Goal: Task Accomplishment & Management: Manage account settings

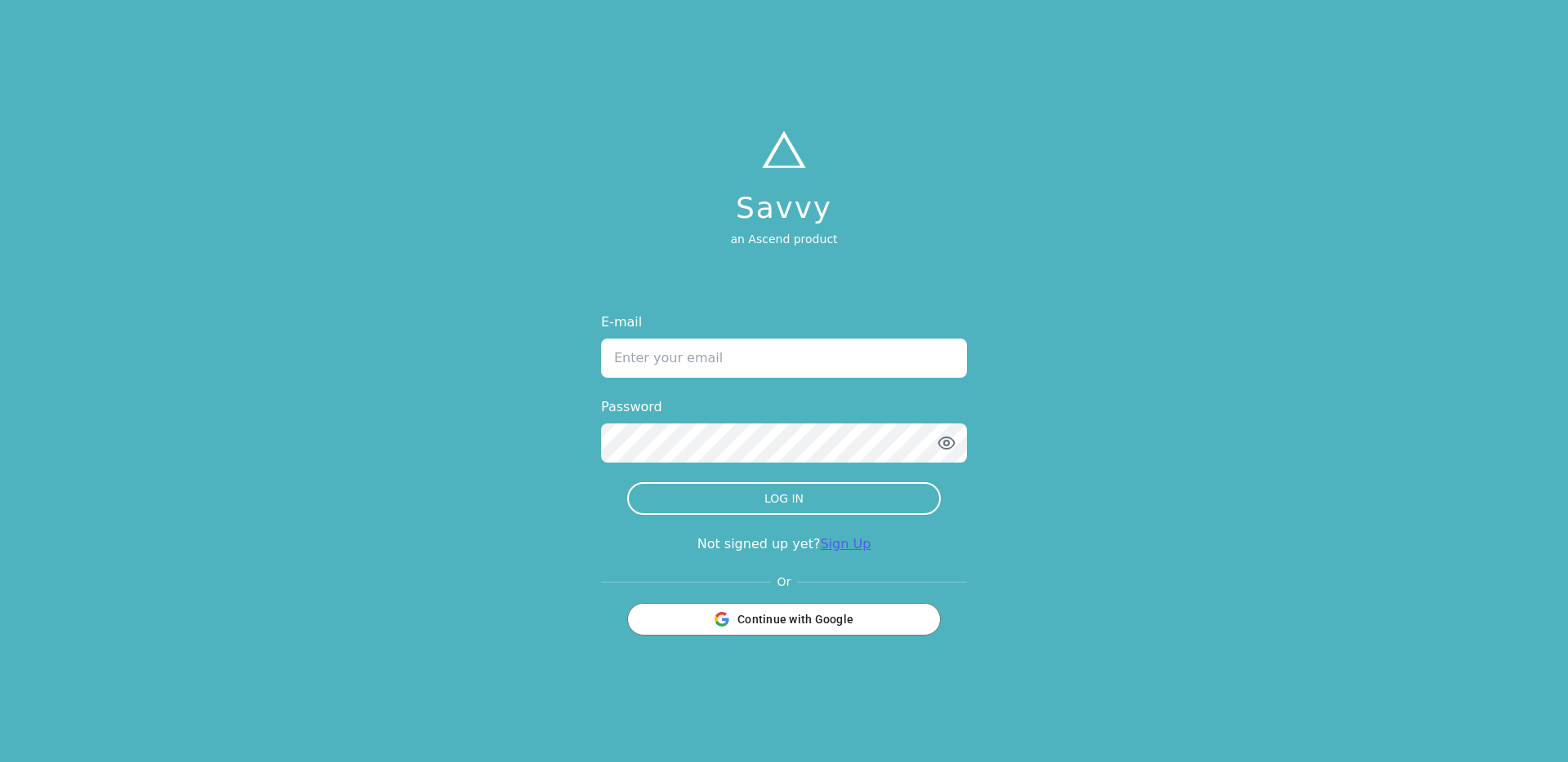
click at [826, 547] on link "Sign Up" at bounding box center [845, 544] width 51 height 16
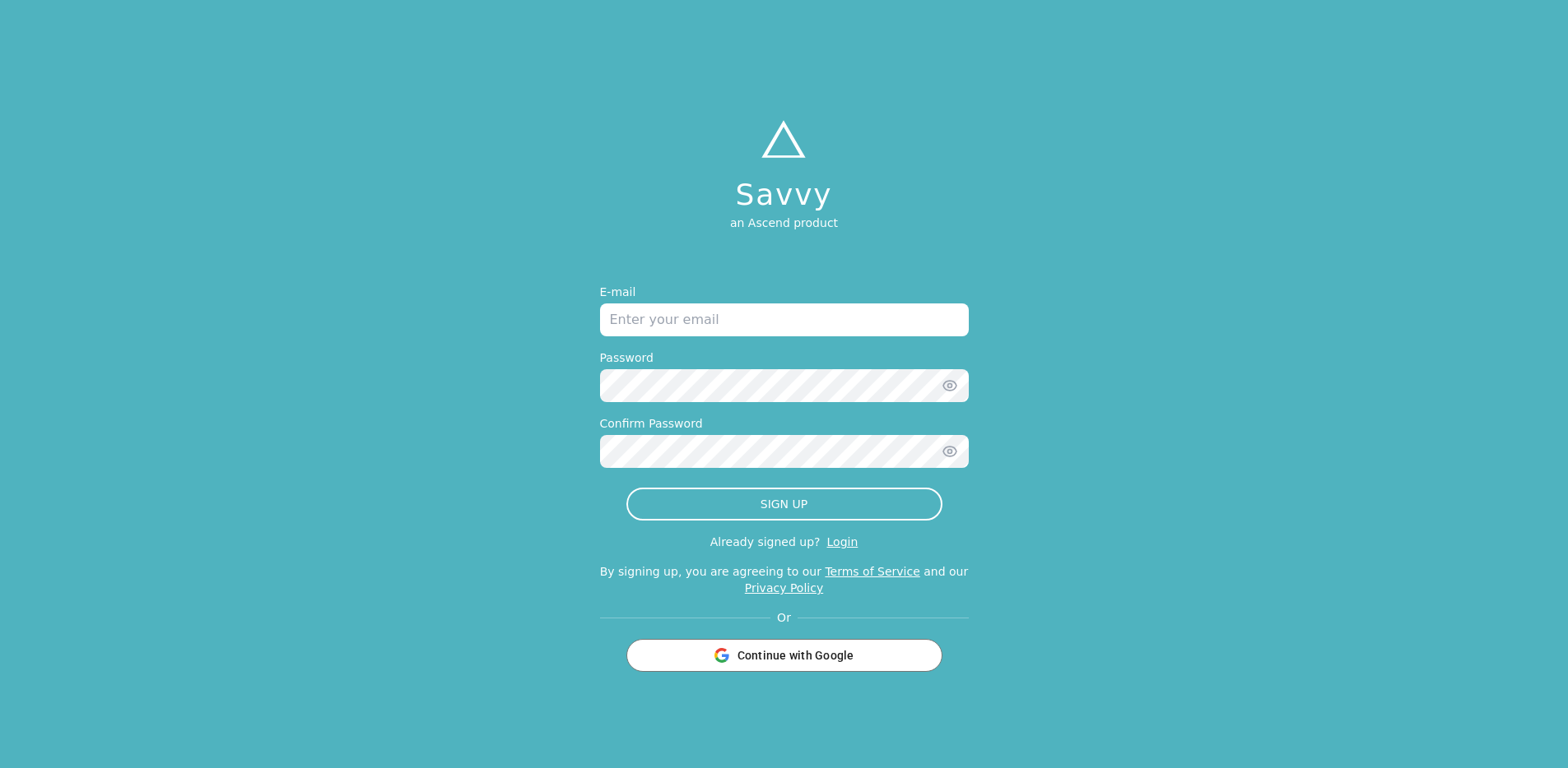
click at [766, 317] on input "email" at bounding box center [784, 320] width 369 height 33
type input "[PERSON_NAME][EMAIL_ADDRESS][DOMAIN_NAME]"
click at [606, 506] on form "E-mail [PERSON_NAME][EMAIL_ADDRESS][DOMAIN_NAME] Password Confirm Password SIGN…" at bounding box center [784, 485] width 369 height 402
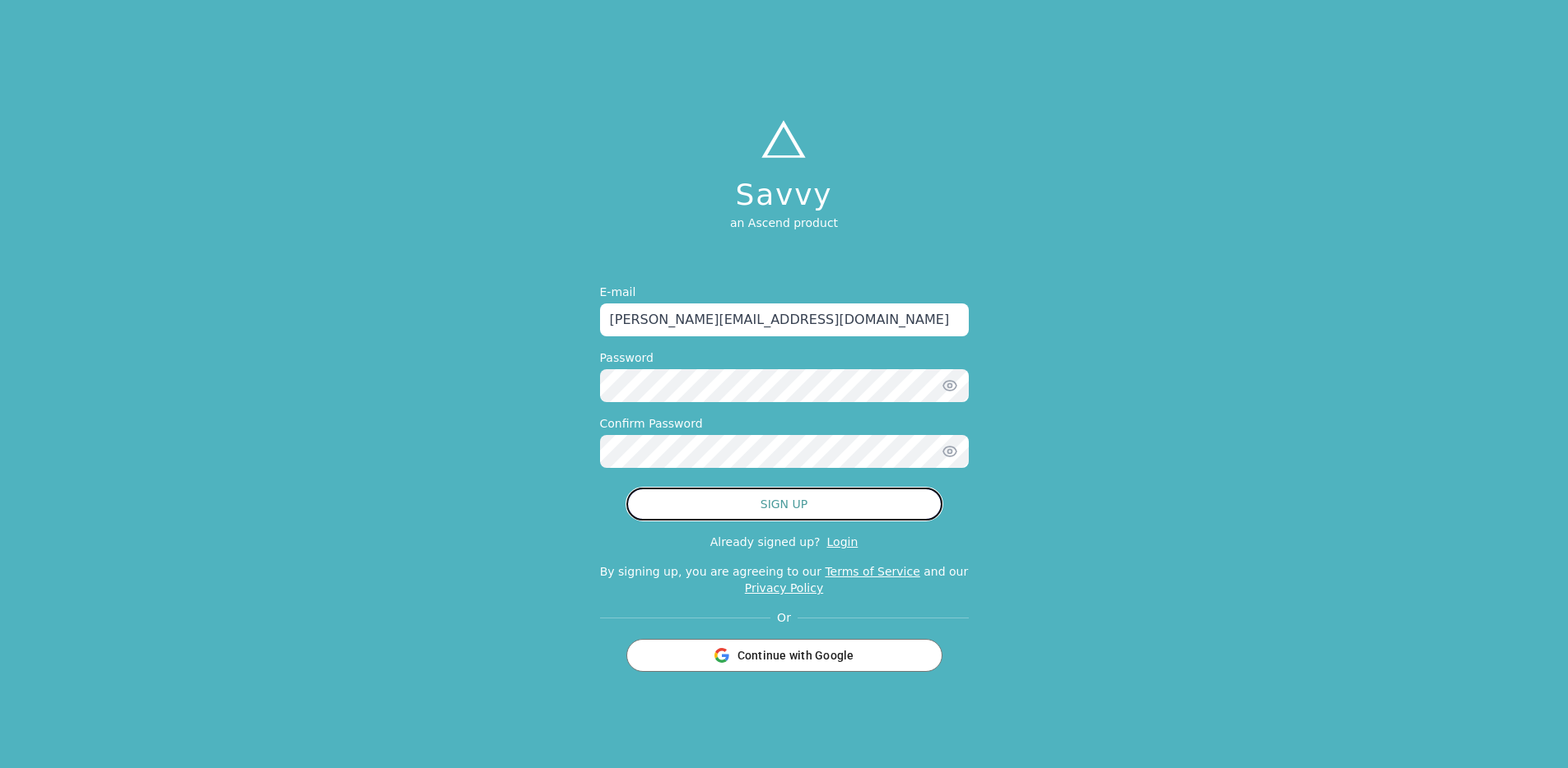
click at [727, 493] on button "SIGN UP" at bounding box center [784, 504] width 316 height 33
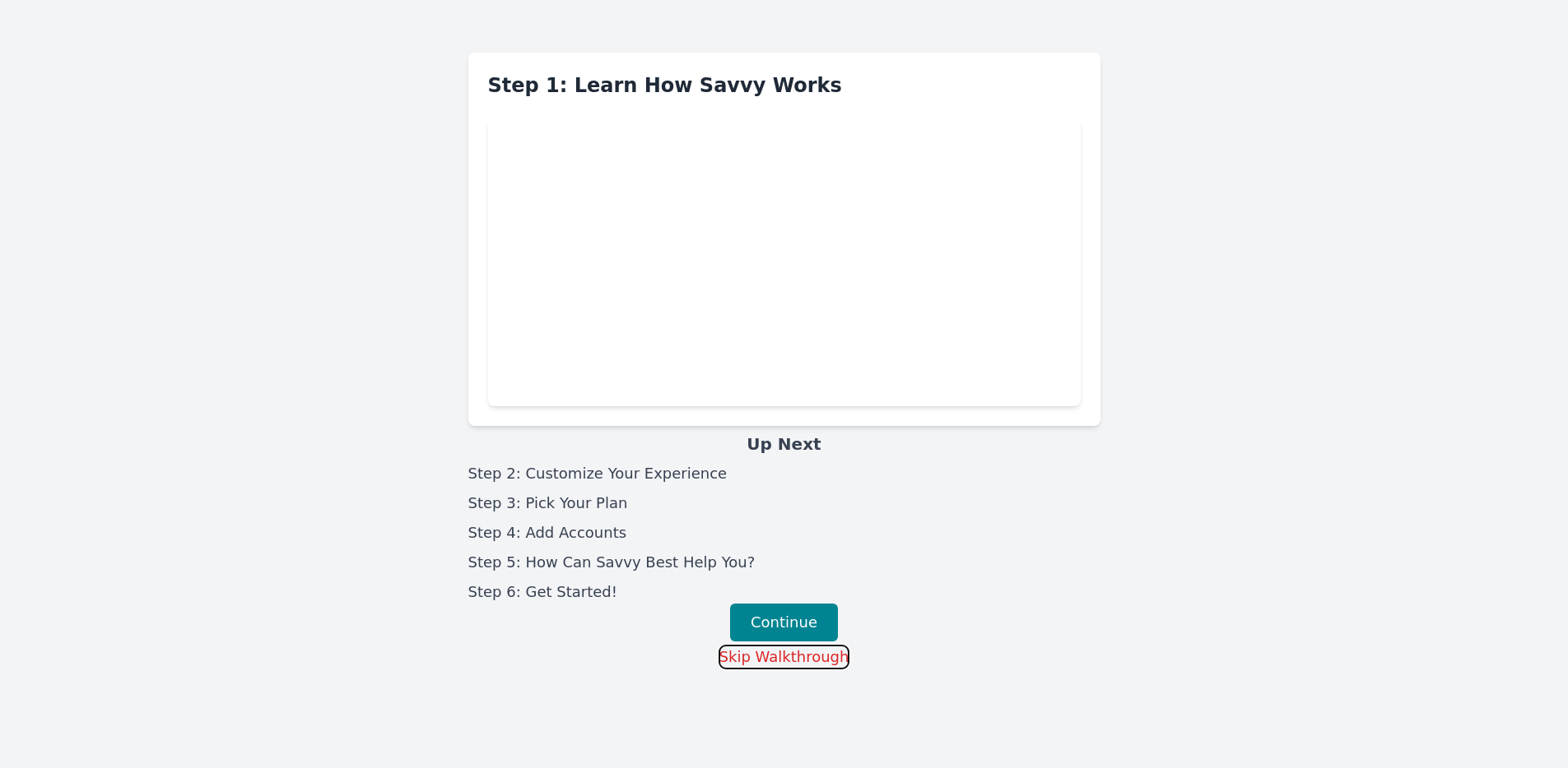
click at [775, 662] on button "Skip Walkthrough" at bounding box center [784, 658] width 132 height 25
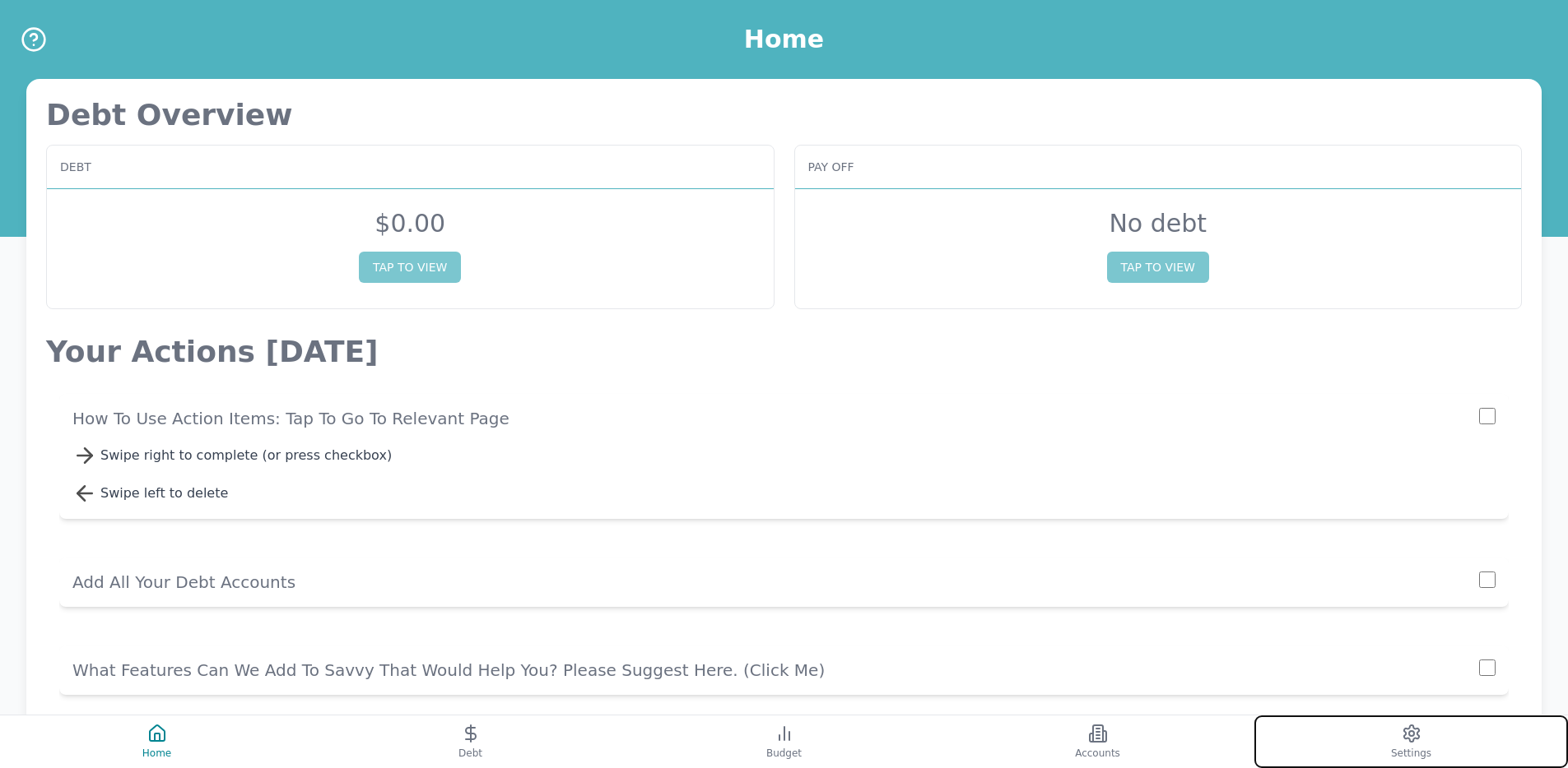
click at [1349, 741] on button "Settings" at bounding box center [1411, 743] width 313 height 53
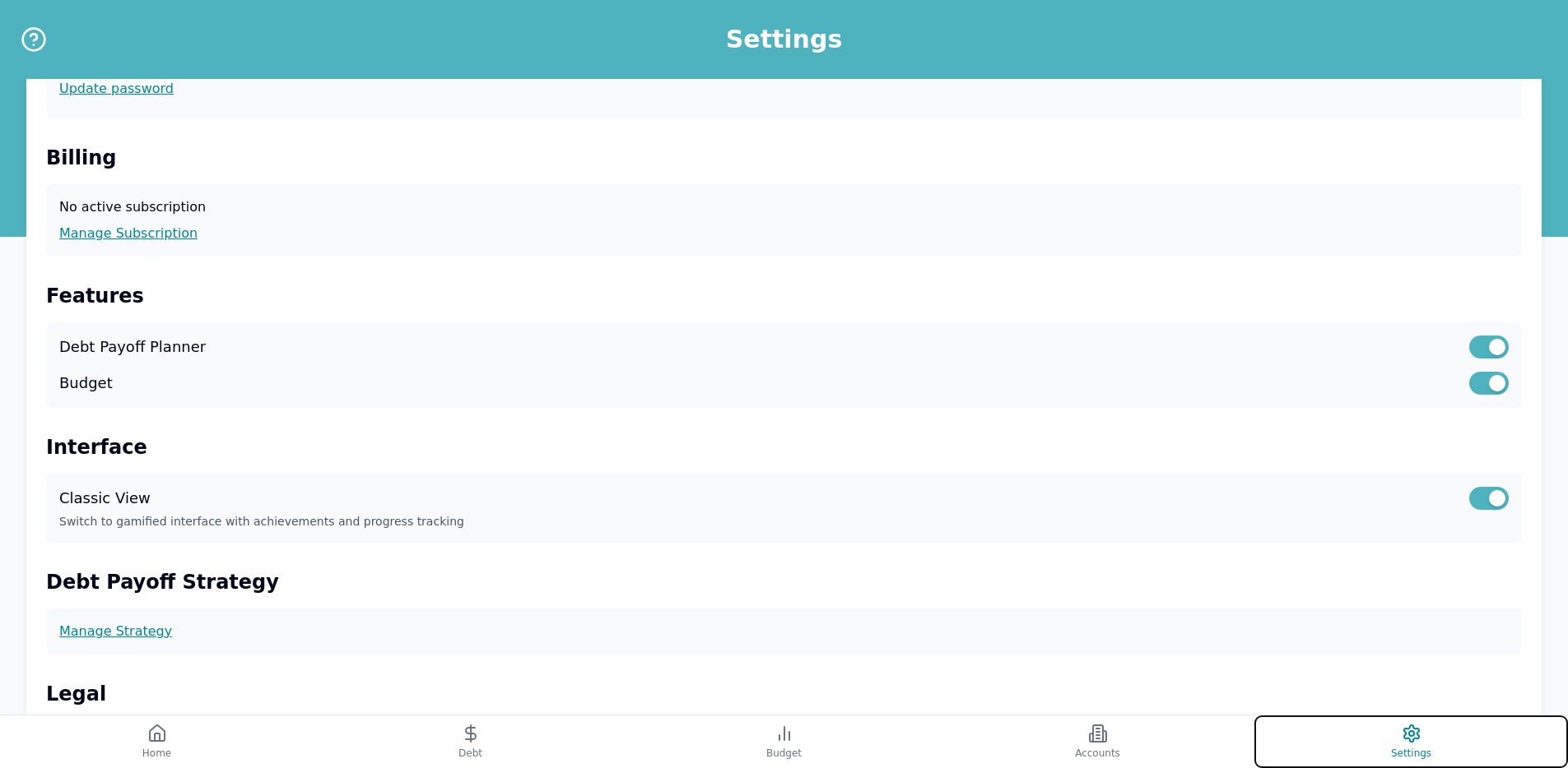
scroll to position [362, 0]
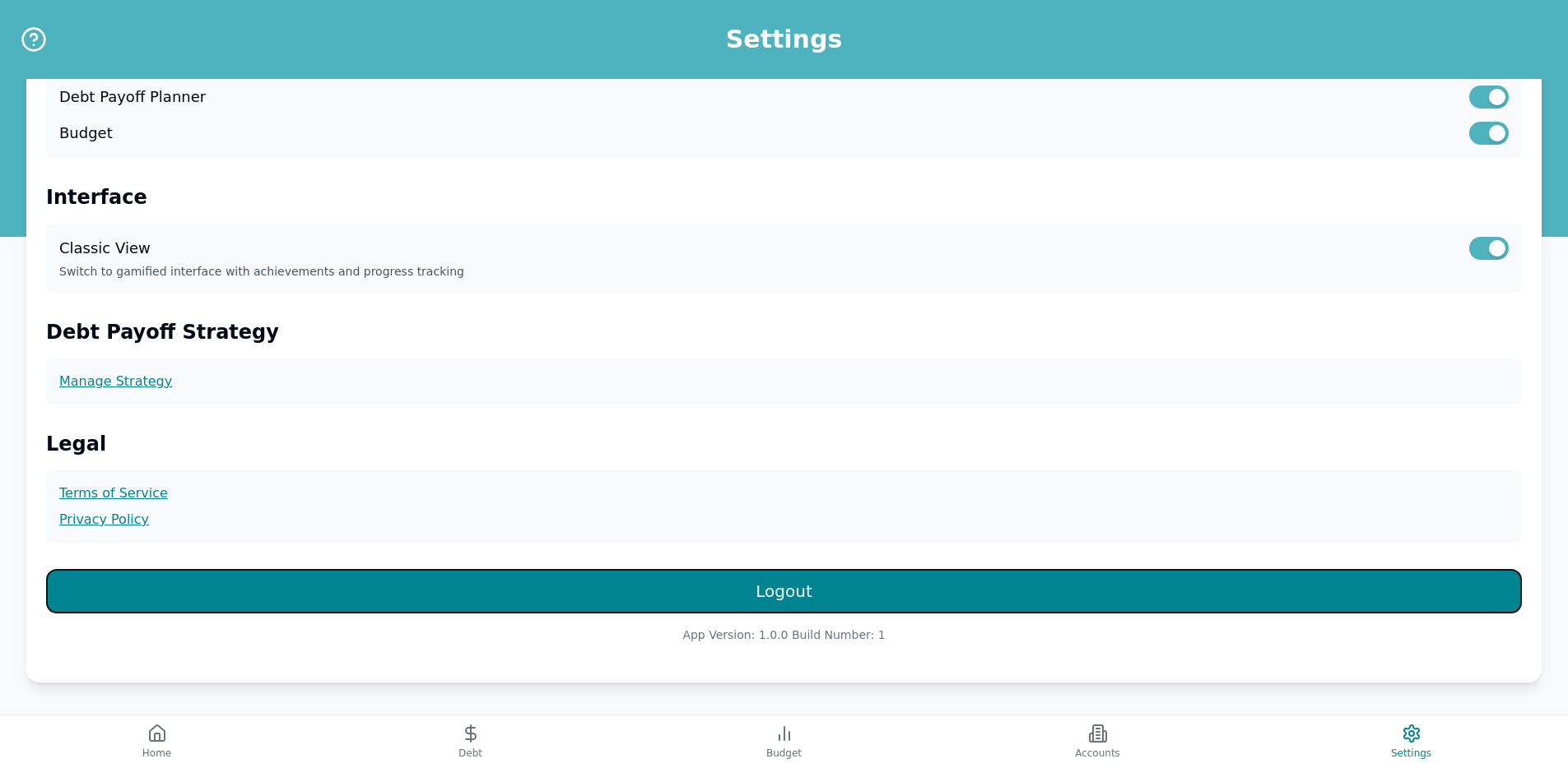
click at [882, 595] on button "Logout" at bounding box center [784, 591] width 1475 height 44
